Goal: Information Seeking & Learning: Find specific fact

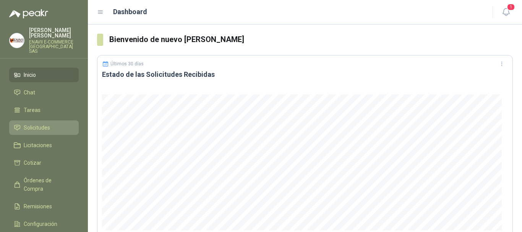
click at [48, 127] on span "Solicitudes" at bounding box center [37, 128] width 26 height 8
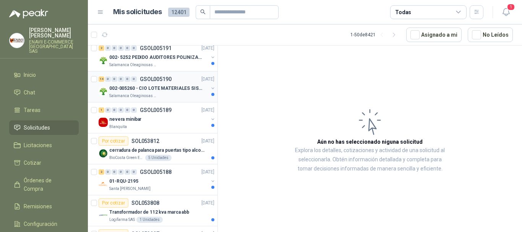
scroll to position [68, 0]
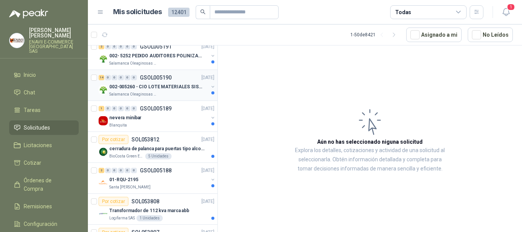
click at [183, 151] on p "cerradura de palanca para puertas tipo alcoba marca yale" at bounding box center [156, 148] width 95 height 7
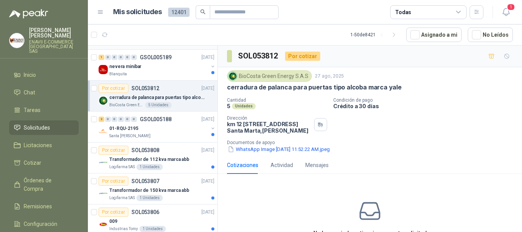
scroll to position [120, 0]
click at [286, 153] on button "WhatsApp Image [DATE] 11.52.22 AM.jpeg" at bounding box center [279, 149] width 104 height 8
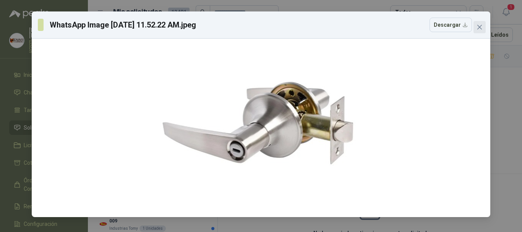
click at [481, 24] on icon "close" at bounding box center [480, 27] width 6 height 6
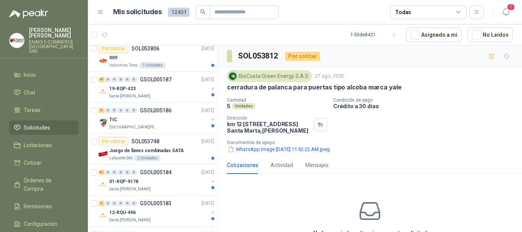
scroll to position [284, 0]
click at [170, 126] on div "[GEOGRAPHIC_DATA][PERSON_NAME]" at bounding box center [158, 127] width 99 height 6
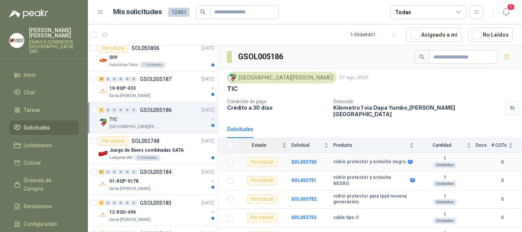
scroll to position [6, 0]
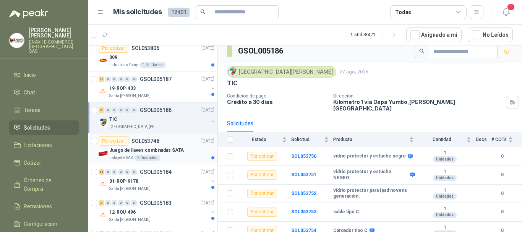
click at [158, 147] on p "Juego de llaves combinadas SATA" at bounding box center [146, 150] width 75 height 7
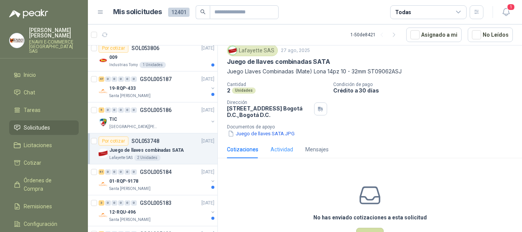
scroll to position [26, 0]
click at [267, 131] on button "Juego de llaves SATA.JPG" at bounding box center [261, 133] width 68 height 8
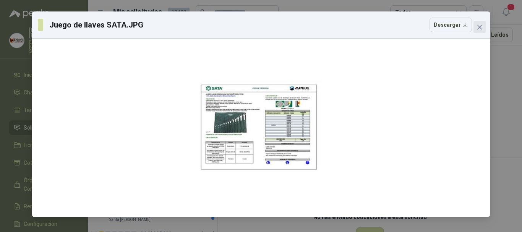
click at [481, 26] on icon "close" at bounding box center [480, 27] width 5 height 5
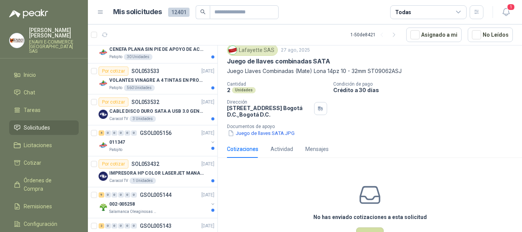
scroll to position [726, 0]
click at [183, 168] on div "IMPRESORA HP COLOR LASERJET MANAGED E45028DN" at bounding box center [161, 172] width 105 height 9
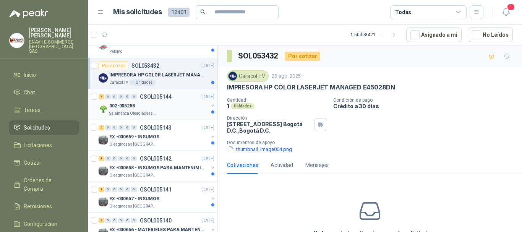
scroll to position [824, 0]
drag, startPoint x: 395, startPoint y: 85, endPoint x: 362, endPoint y: 86, distance: 32.9
click at [362, 86] on div "IMPRESORA HP COLOR LASERJET MANAGED E45028DN" at bounding box center [370, 87] width 286 height 8
drag, startPoint x: 362, startPoint y: 86, endPoint x: 273, endPoint y: 147, distance: 107.6
click at [273, 147] on button "thumbnail_image004.png" at bounding box center [260, 149] width 66 height 8
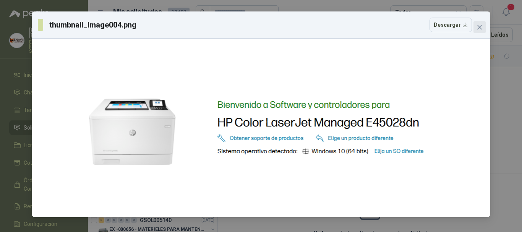
click at [479, 26] on icon "close" at bounding box center [480, 27] width 5 height 5
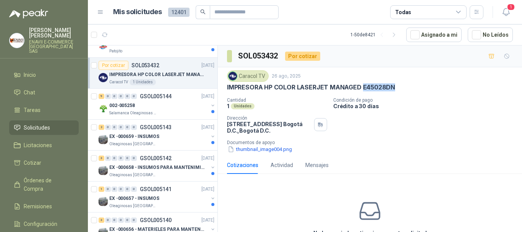
click at [378, 88] on p "IMPRESORA HP COLOR LASERJET MANAGED E45028DN" at bounding box center [311, 87] width 168 height 8
drag, startPoint x: 366, startPoint y: 87, endPoint x: 400, endPoint y: 83, distance: 33.8
click at [400, 83] on div "IMPRESORA HP COLOR LASERJET MANAGED E45028DN" at bounding box center [370, 87] width 286 height 8
copy p "45028DN"
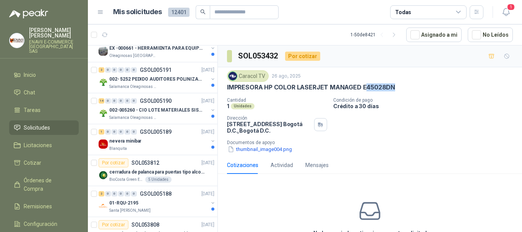
scroll to position [0, 0]
